Goal: Navigation & Orientation: Find specific page/section

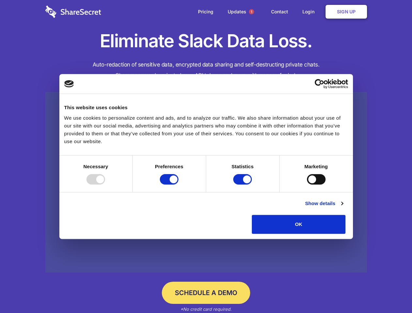
click at [105, 185] on div at bounding box center [95, 179] width 19 height 10
click at [178, 185] on input "Preferences" at bounding box center [169, 179] width 19 height 10
checkbox input "false"
click at [243, 185] on input "Statistics" at bounding box center [242, 179] width 19 height 10
checkbox input "false"
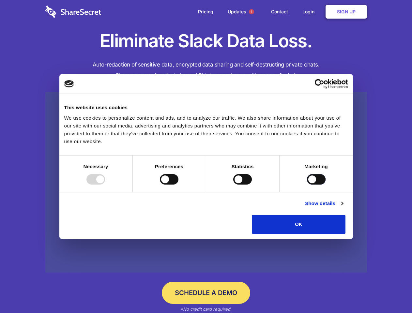
click at [307, 185] on input "Marketing" at bounding box center [316, 179] width 19 height 10
checkbox input "true"
click at [343, 207] on link "Show details" at bounding box center [324, 204] width 38 height 8
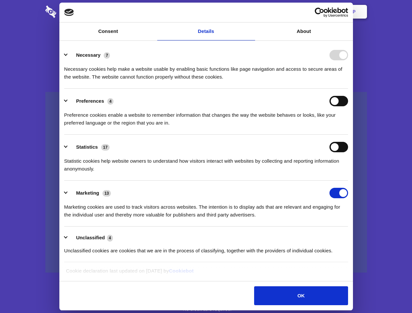
click at [348, 81] on div "Necessary 7 Necessary cookies help make a website usable by enabling basic func…" at bounding box center [206, 65] width 284 height 31
click at [251, 12] on span "1" at bounding box center [251, 11] width 5 height 5
